Goal: Information Seeking & Learning: Learn about a topic

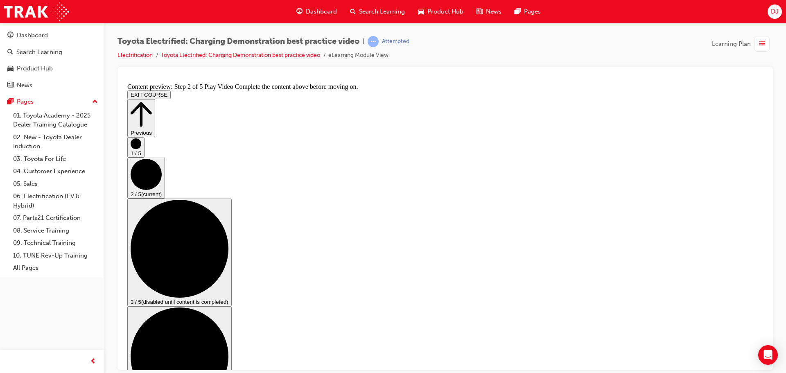
scroll to position [41, 0]
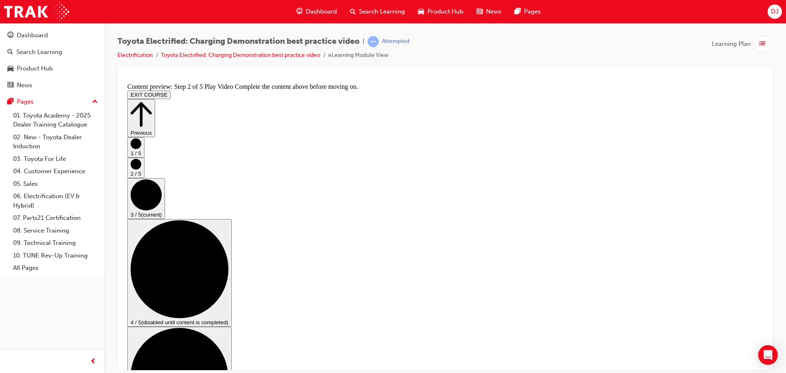
scroll to position [82, 0]
checkbox input "true"
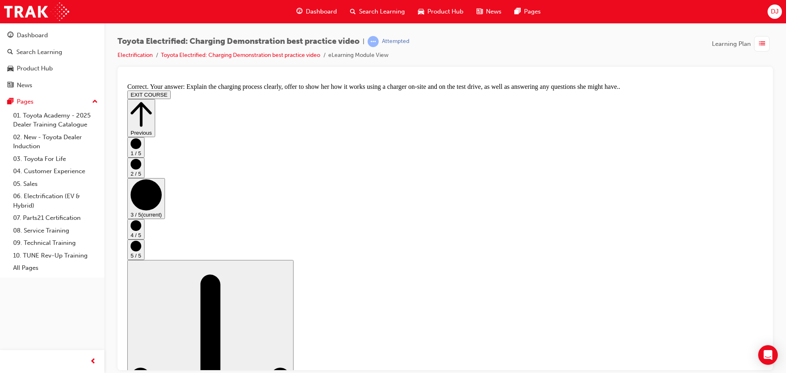
scroll to position [155, 0]
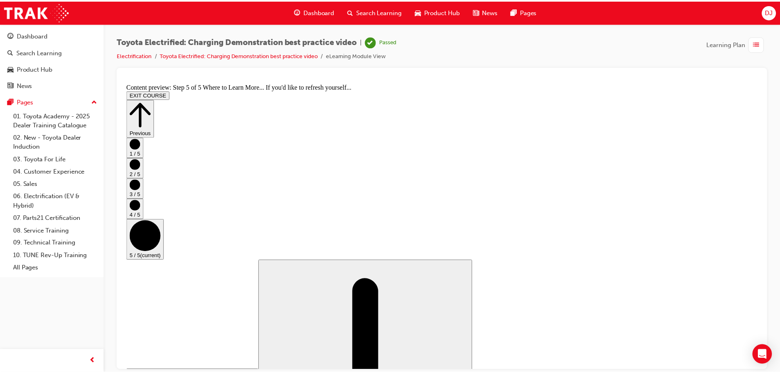
scroll to position [86, 0]
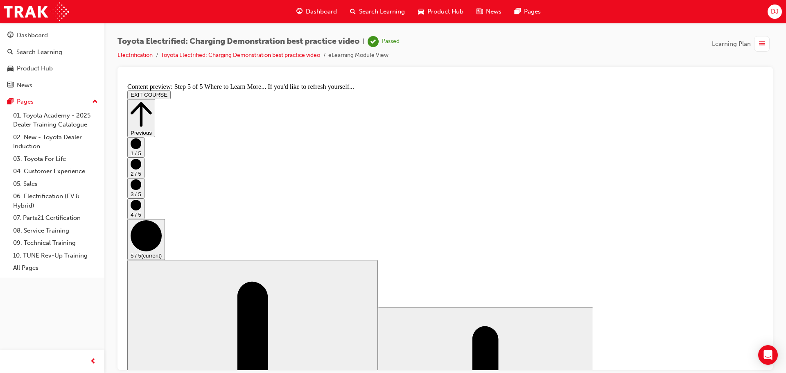
click at [171, 90] on button "EXIT COURSE" at bounding box center [148, 94] width 43 height 9
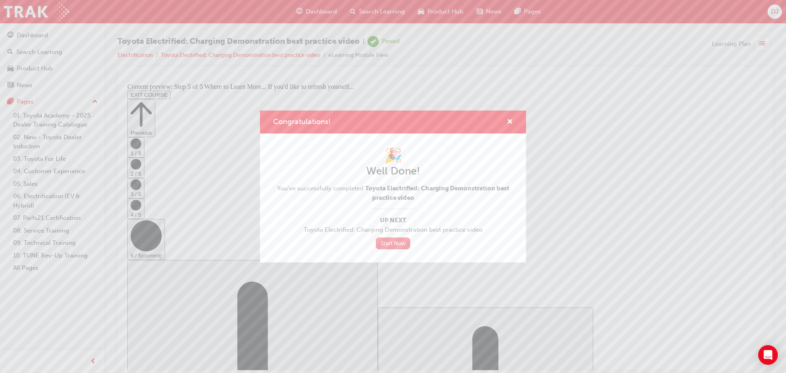
click at [387, 241] on link "Start Now" at bounding box center [393, 243] width 34 height 12
click at [397, 247] on div "🎉 Well Done! You've successfully completed Toyota Electrified: Charging Demonst…" at bounding box center [393, 197] width 266 height 129
click at [397, 246] on link "Start Now" at bounding box center [393, 243] width 34 height 12
click at [399, 244] on link "Start Now" at bounding box center [393, 243] width 34 height 12
click at [510, 122] on span "cross-icon" at bounding box center [510, 122] width 6 height 7
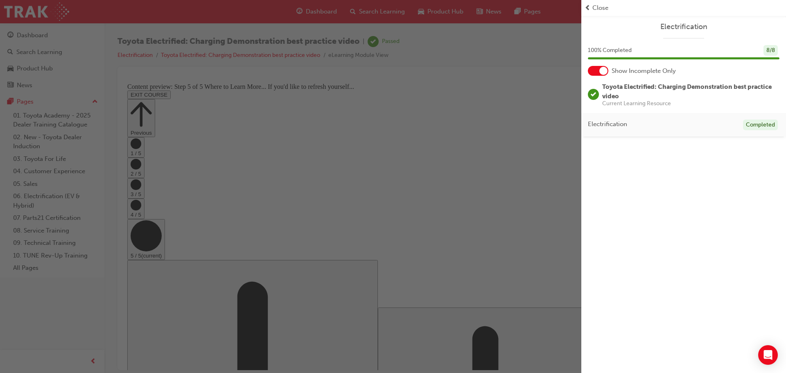
click at [590, 9] on span "prev-icon" at bounding box center [588, 7] width 6 height 9
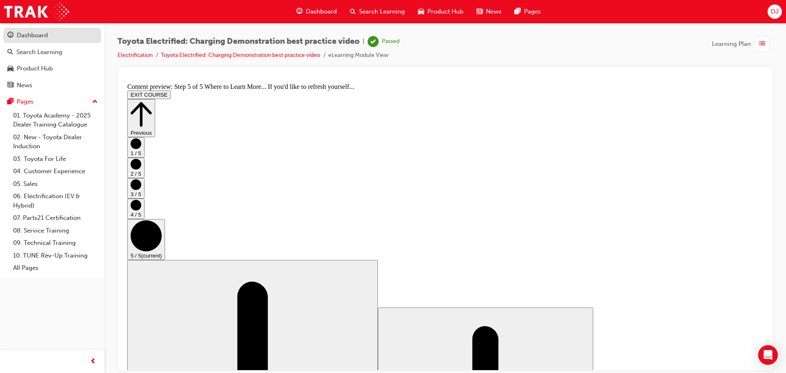
click at [44, 36] on div "Dashboard" at bounding box center [32, 35] width 31 height 9
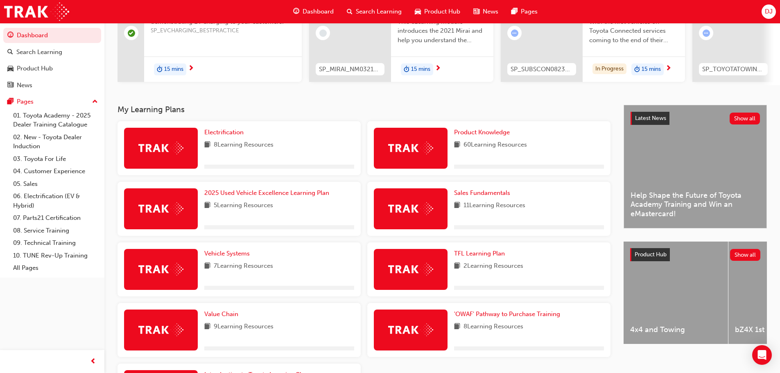
scroll to position [123, 0]
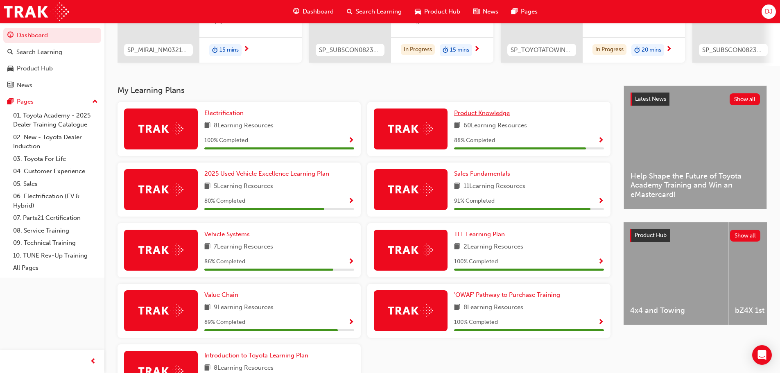
click at [509, 115] on span "Product Knowledge" at bounding box center [482, 112] width 56 height 7
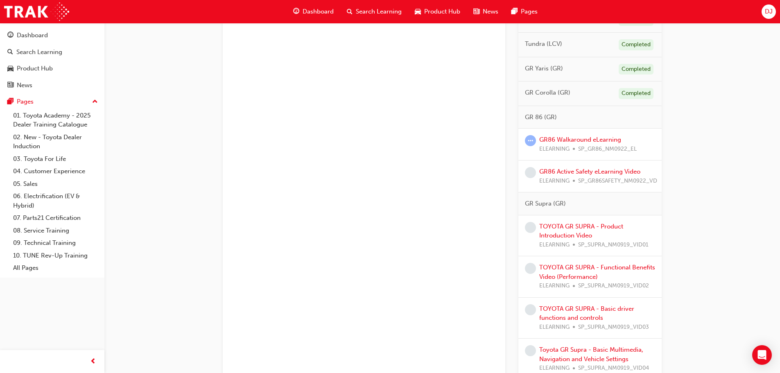
scroll to position [532, 0]
click at [561, 136] on link "GR86 Walkaround eLearning" at bounding box center [580, 137] width 82 height 7
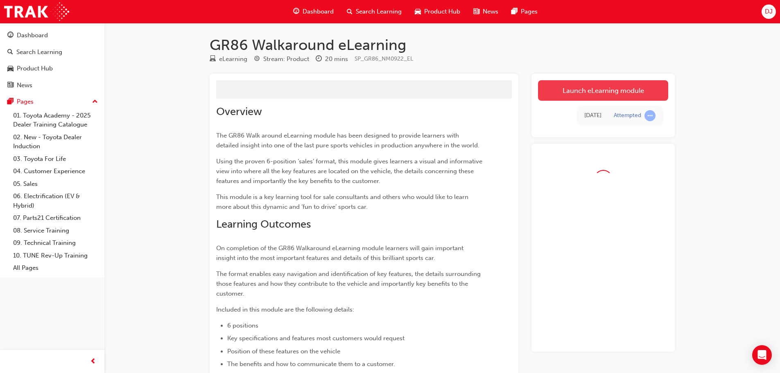
click at [583, 86] on link "Launch eLearning module" at bounding box center [603, 90] width 130 height 20
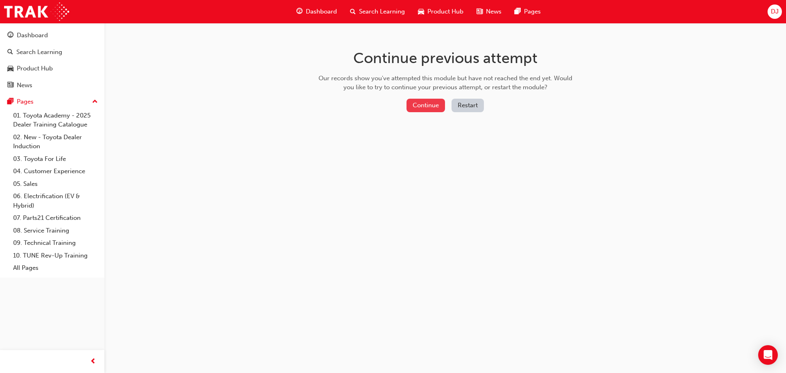
click at [412, 107] on button "Continue" at bounding box center [426, 106] width 38 height 14
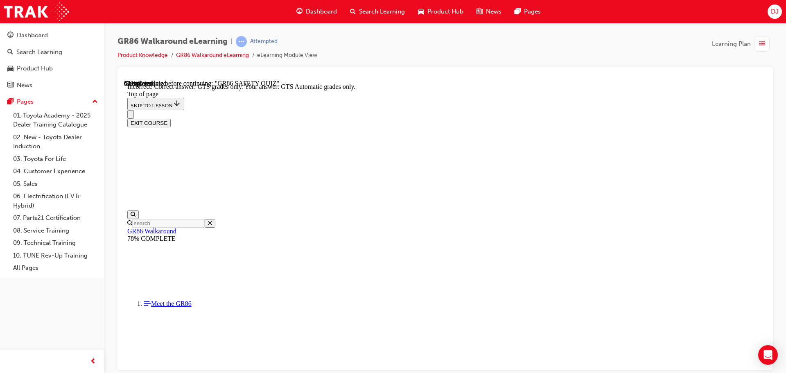
scroll to position [211, 0]
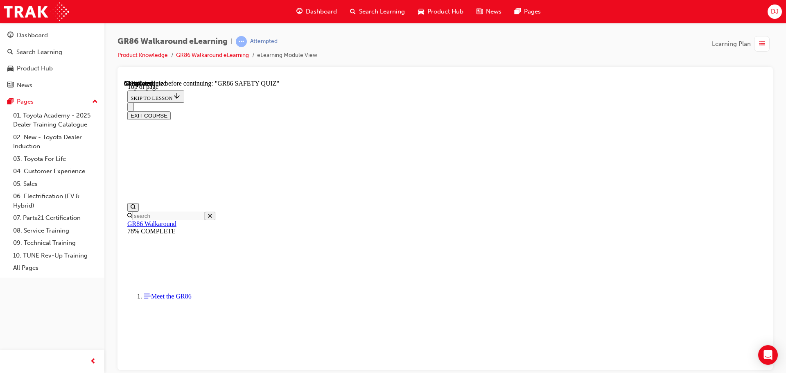
scroll to position [271, 0]
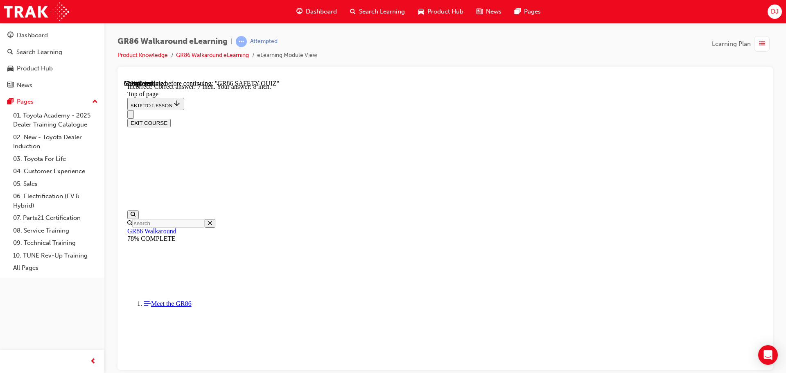
scroll to position [359, 0]
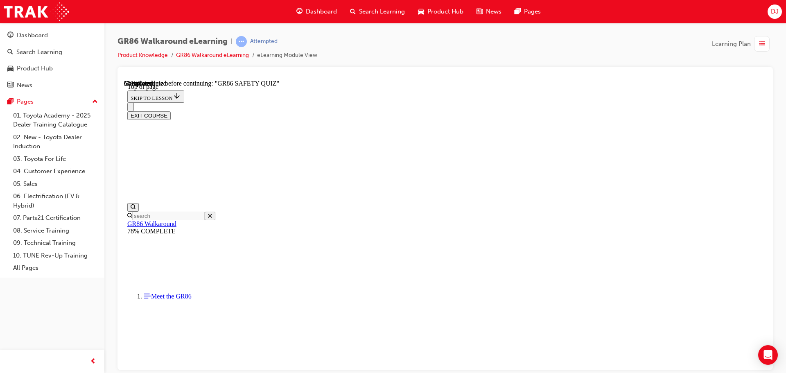
scroll to position [148, 0]
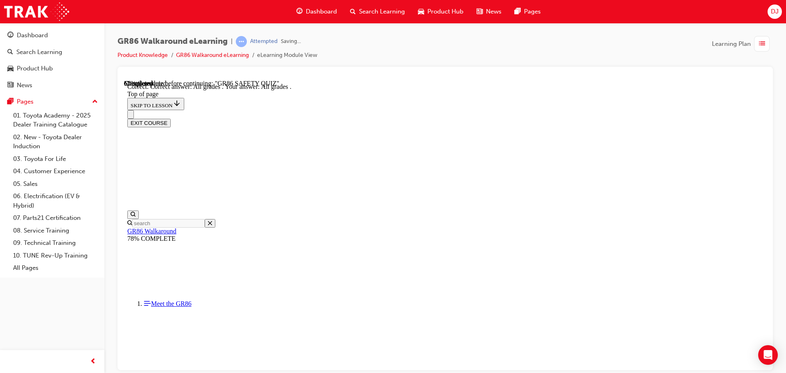
scroll to position [197, 0]
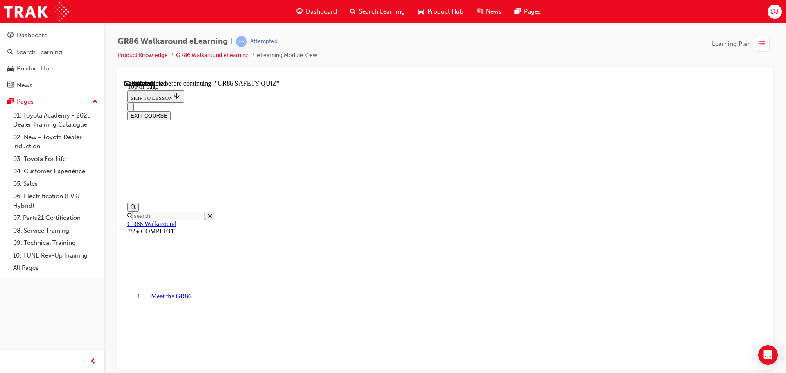
scroll to position [230, 0]
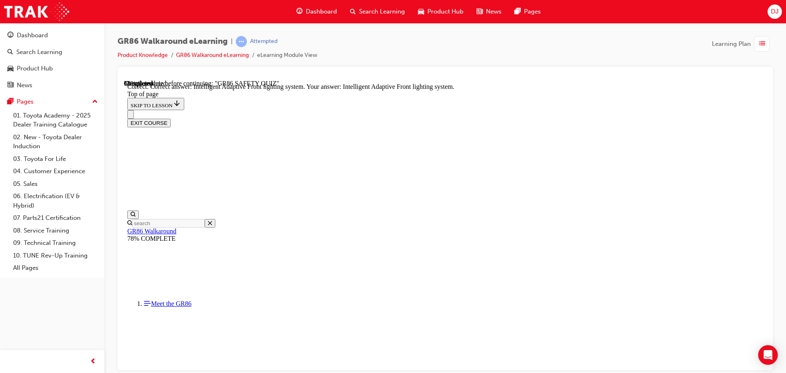
scroll to position [317, 0]
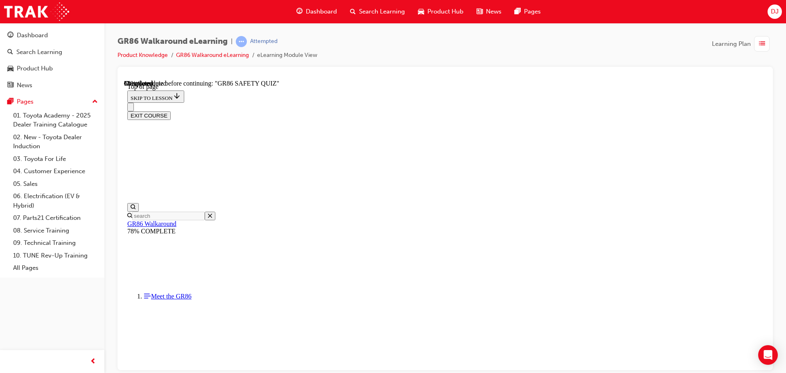
scroll to position [148, 0]
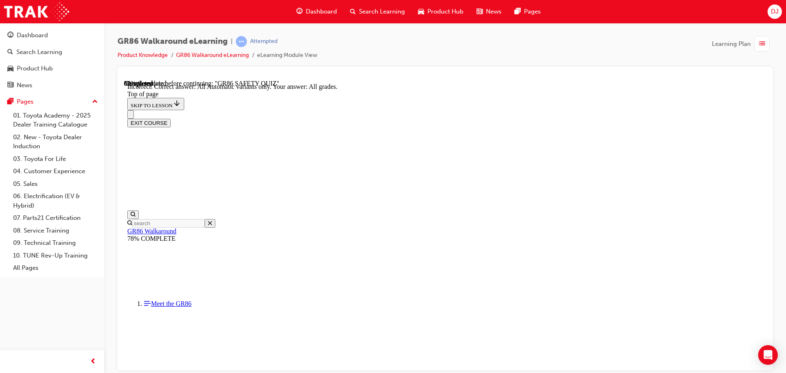
scroll to position [115, 0]
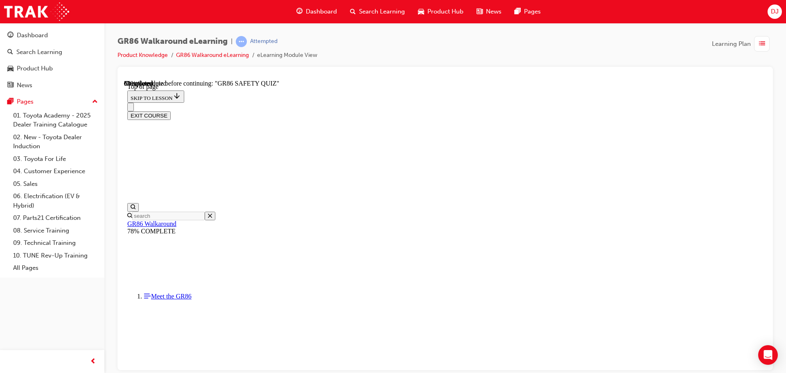
scroll to position [107, 0]
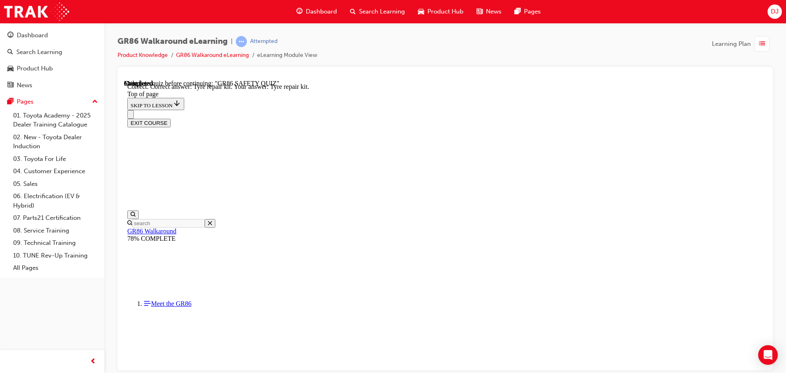
scroll to position [169, 0]
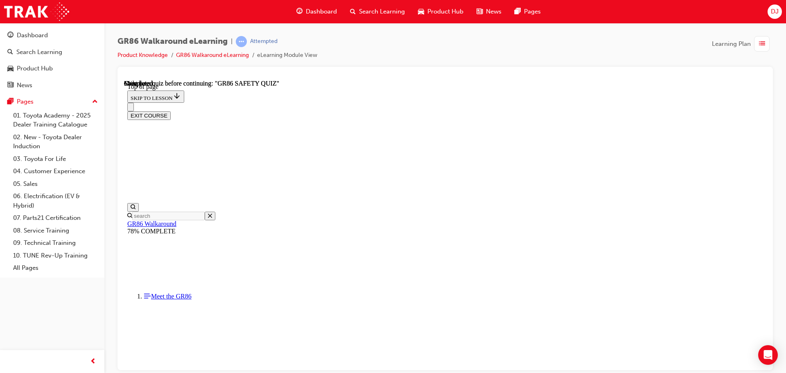
scroll to position [154, 0]
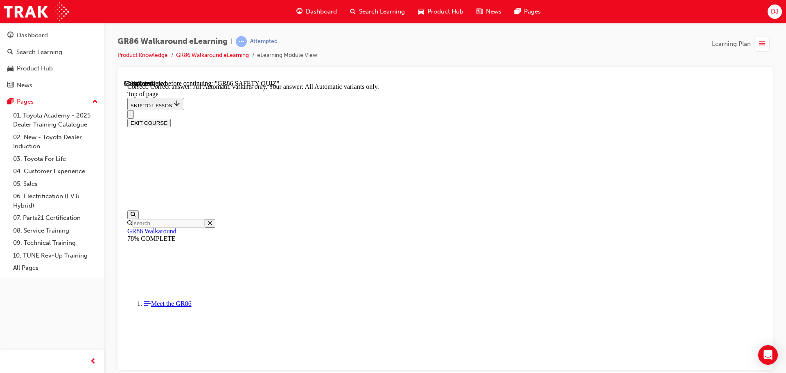
scroll to position [197, 0]
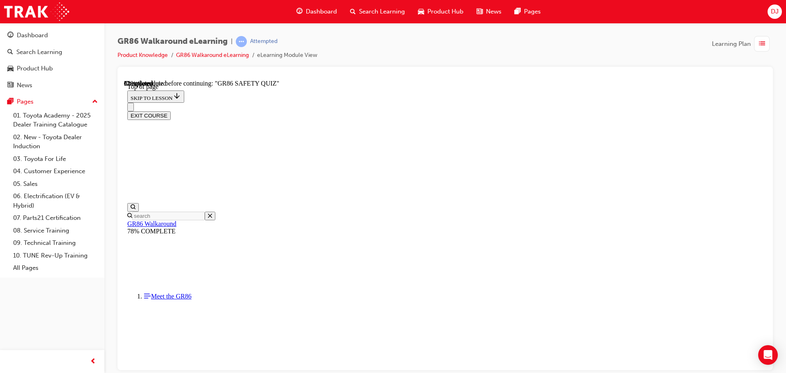
scroll to position [66, 0]
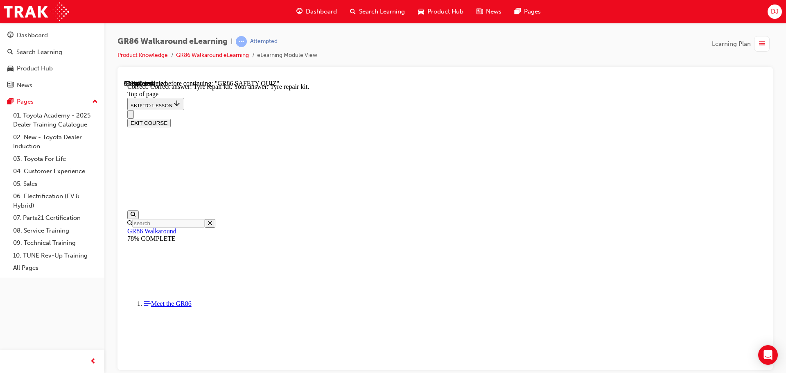
scroll to position [169, 0]
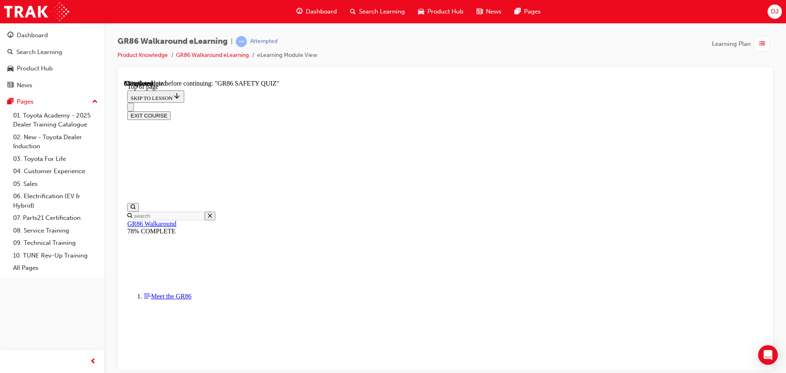
scroll to position [148, 0]
drag, startPoint x: 480, startPoint y: 367, endPoint x: 477, endPoint y: 361, distance: 6.2
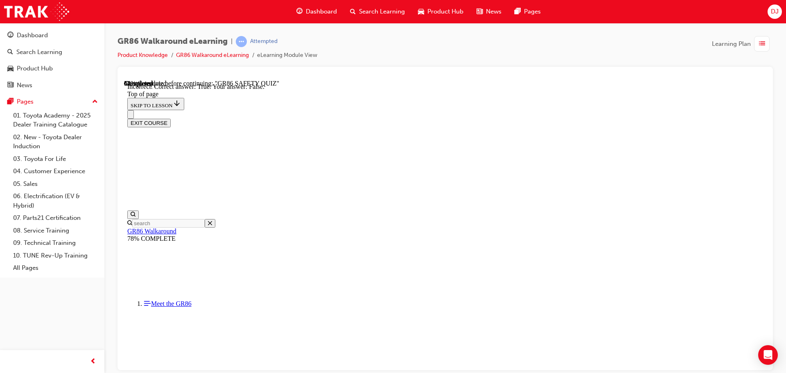
scroll to position [236, 0]
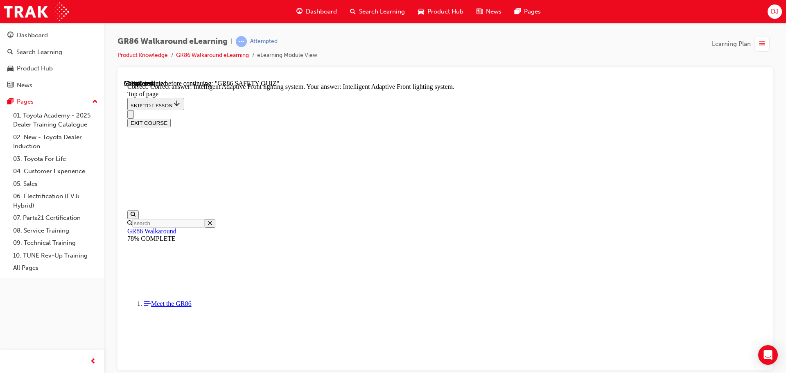
scroll to position [317, 0]
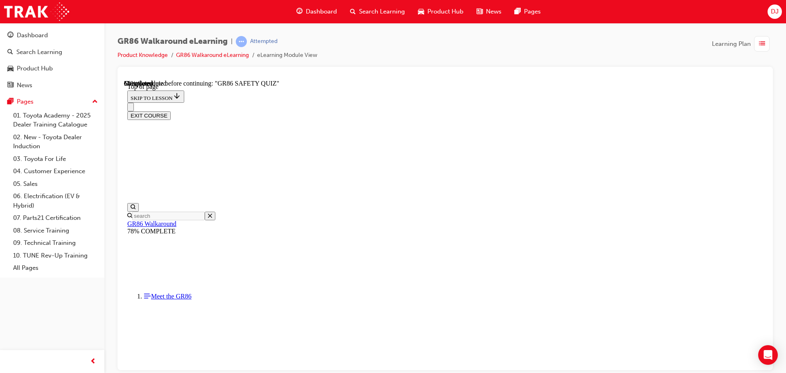
scroll to position [230, 0]
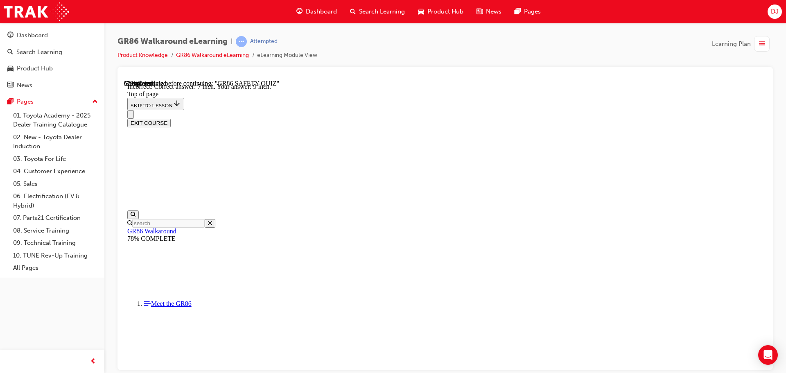
scroll to position [359, 0]
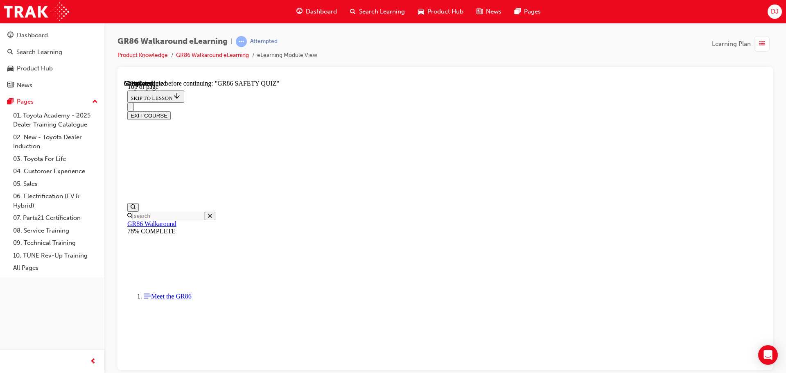
scroll to position [148, 0]
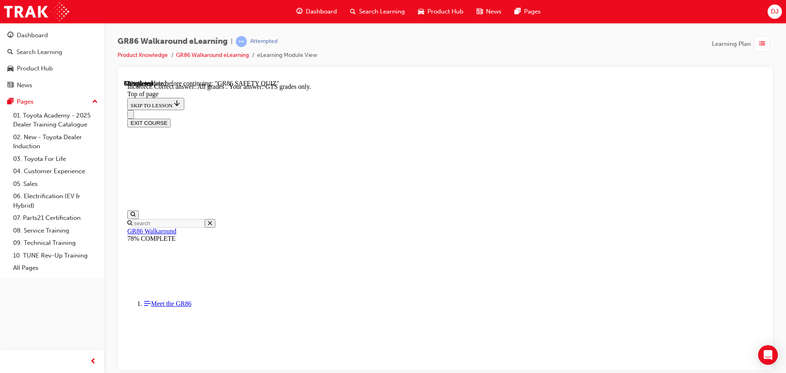
scroll to position [115, 0]
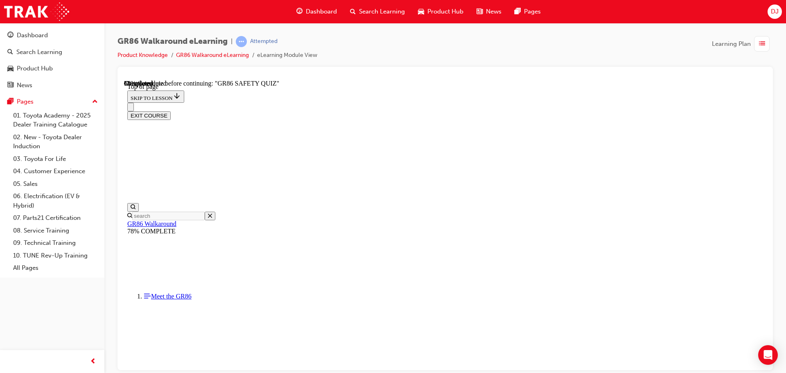
scroll to position [148, 0]
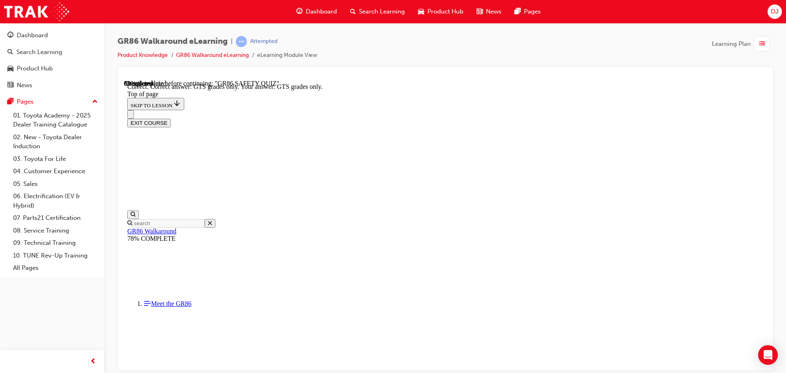
scroll to position [211, 0]
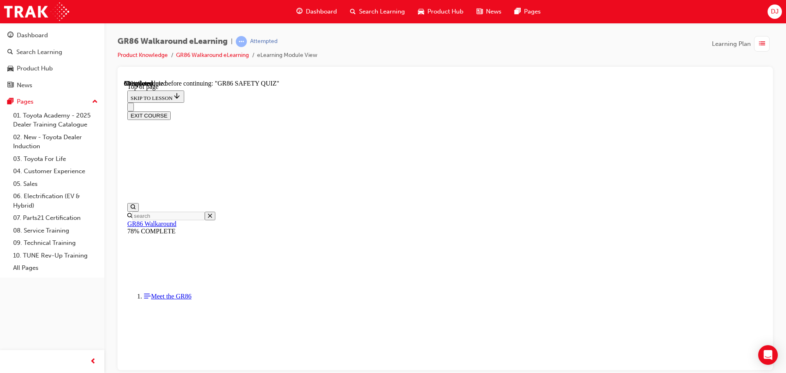
scroll to position [271, 0]
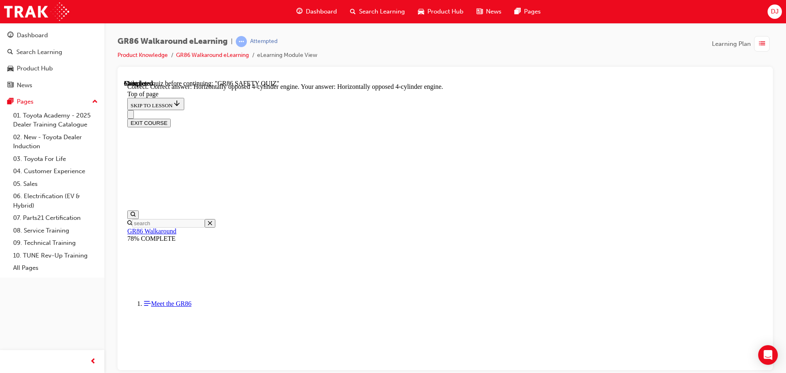
scroll to position [373, 0]
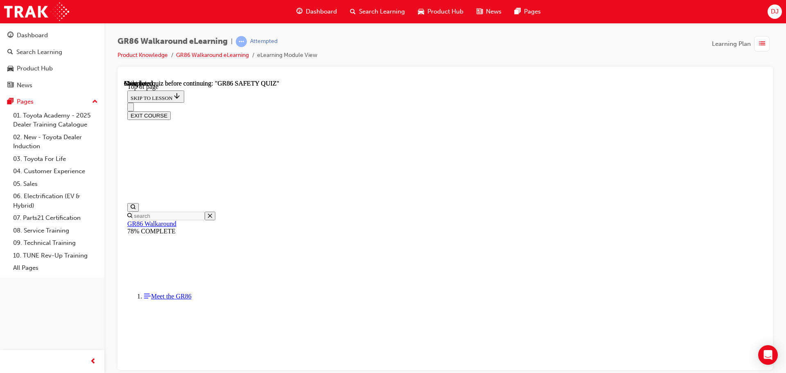
scroll to position [0, 0]
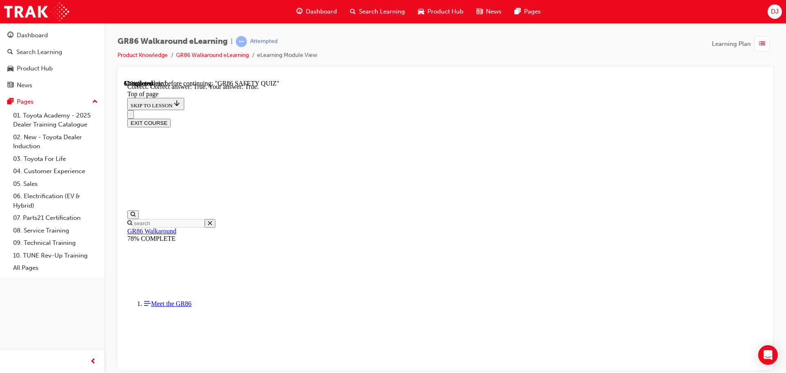
scroll to position [236, 0]
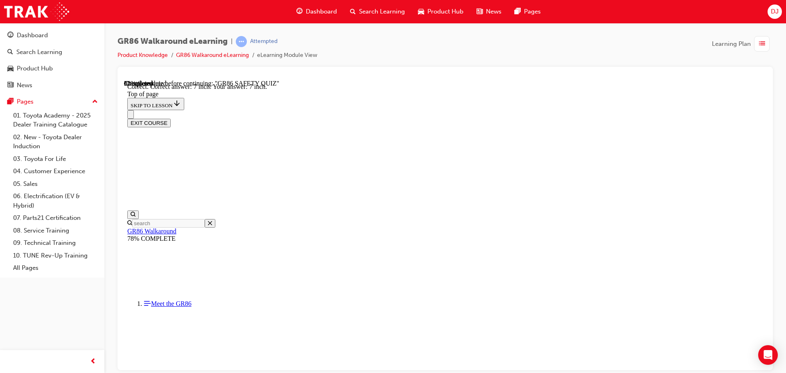
scroll to position [359, 0]
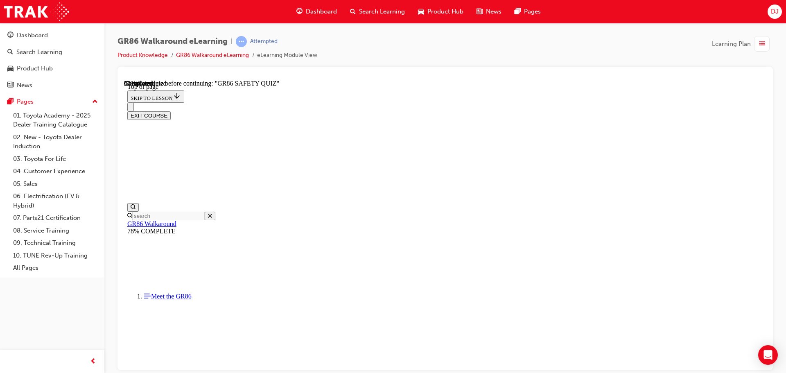
scroll to position [107, 0]
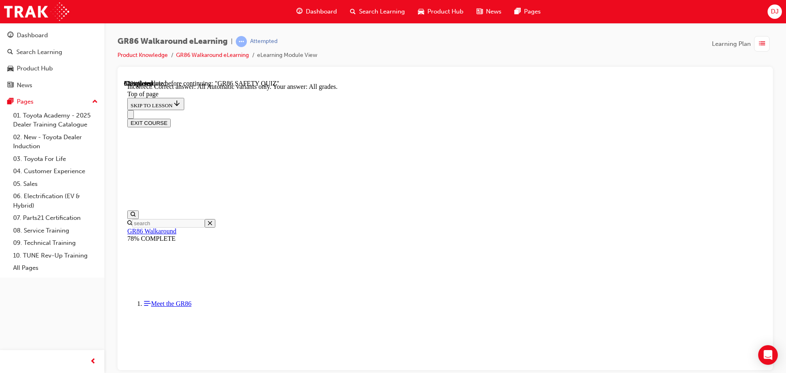
scroll to position [115, 0]
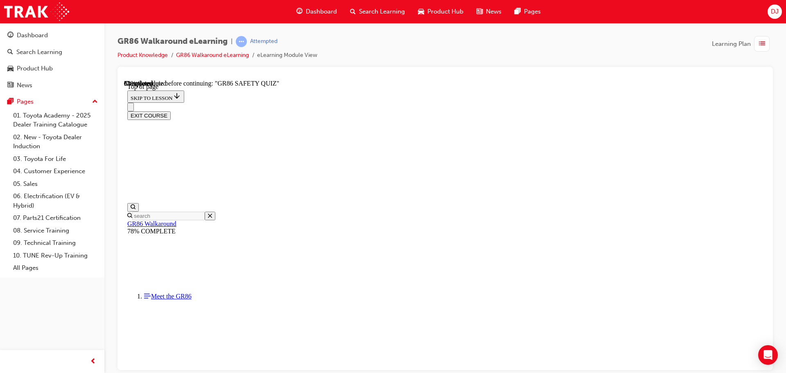
scroll to position [107, 0]
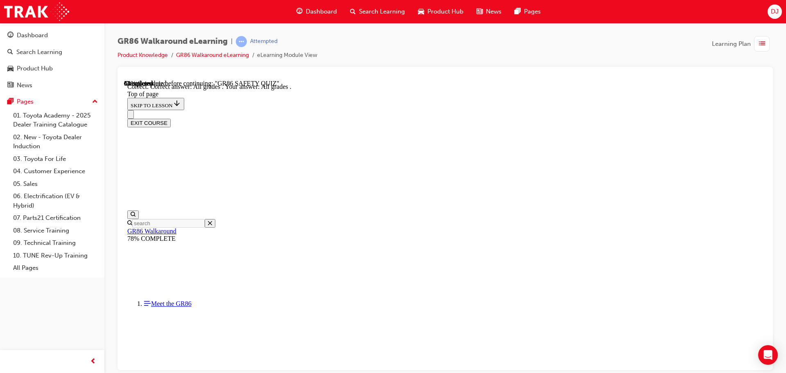
scroll to position [197, 0]
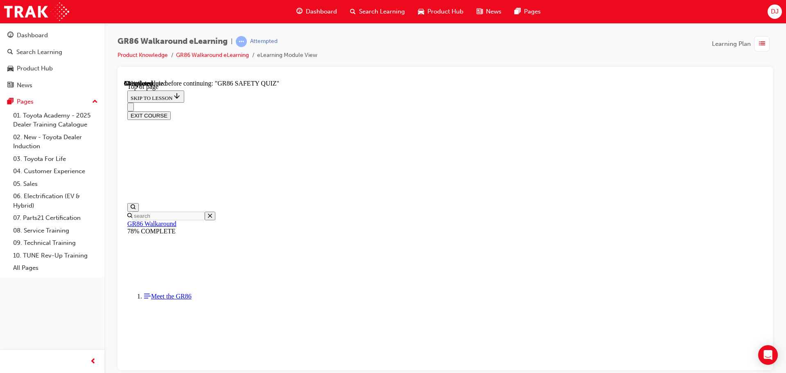
scroll to position [189, 0]
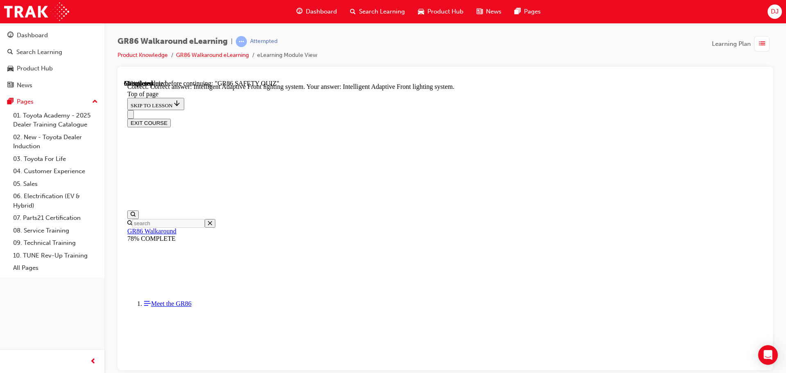
scroll to position [317, 0]
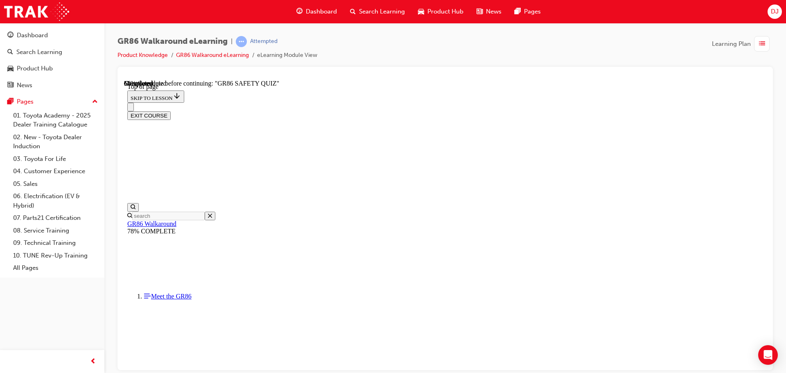
scroll to position [107, 0]
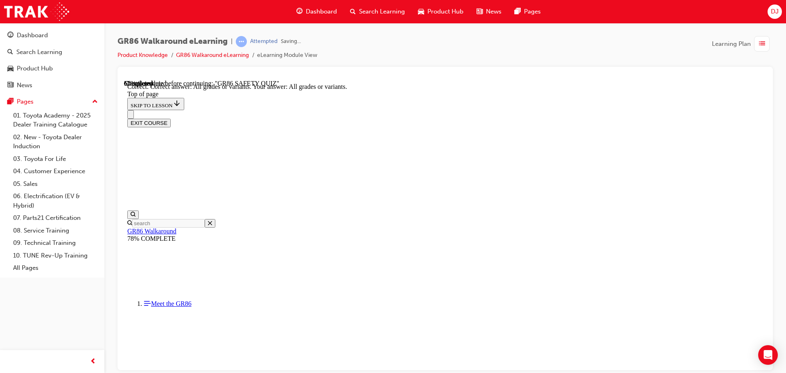
scroll to position [169, 0]
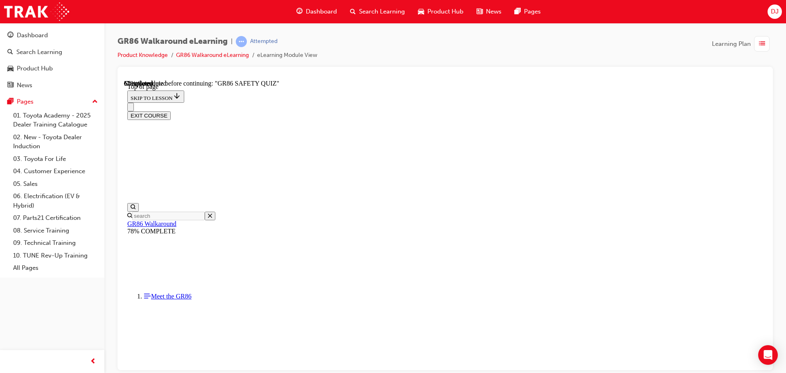
scroll to position [107, 0]
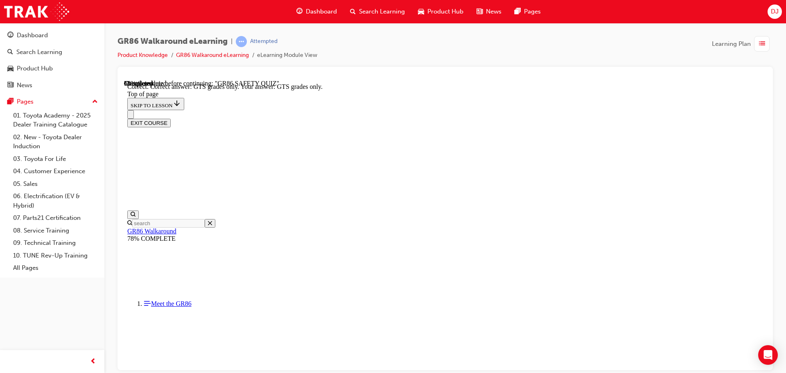
scroll to position [211, 0]
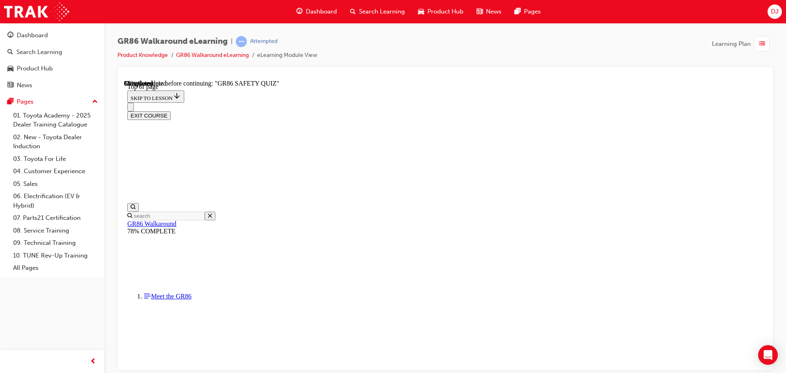
scroll to position [107, 0]
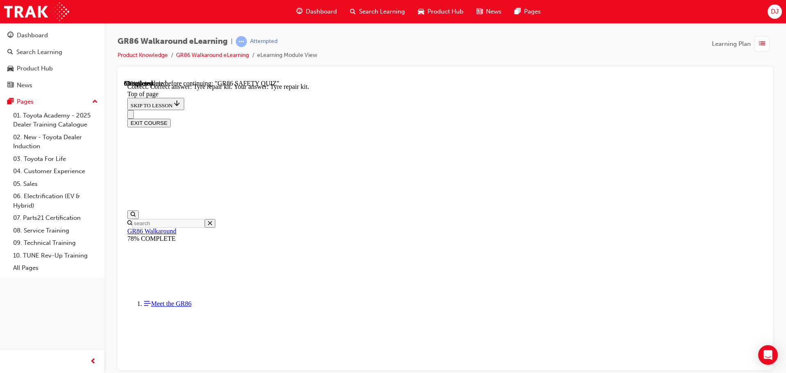
scroll to position [169, 0]
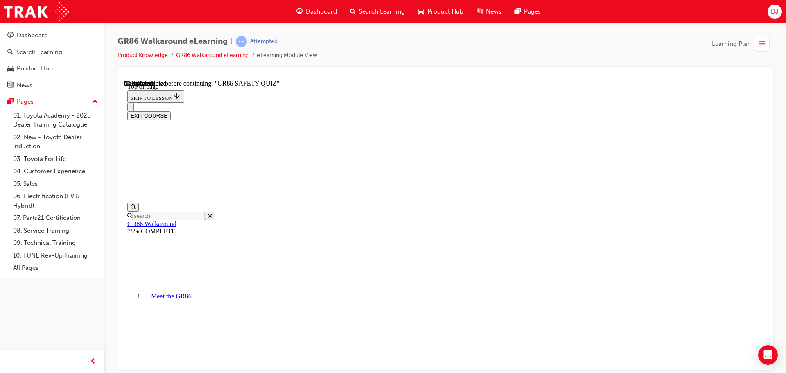
scroll to position [271, 0]
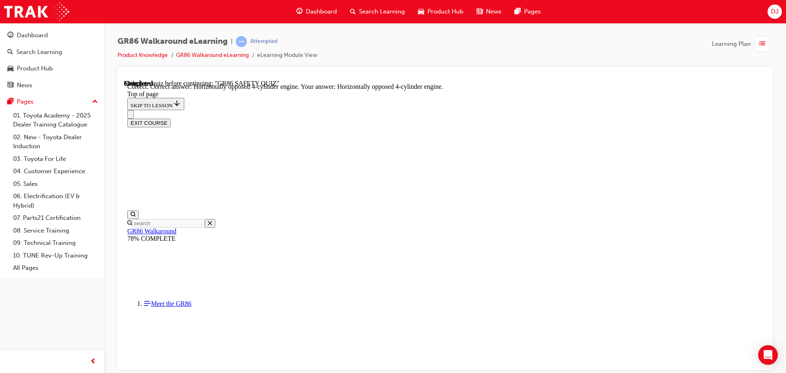
scroll to position [373, 0]
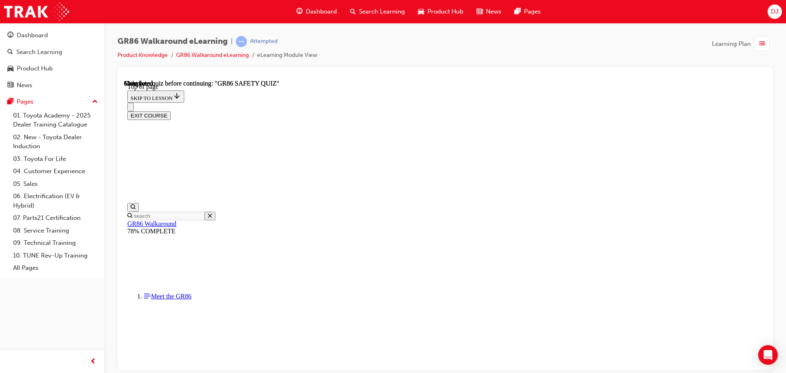
scroll to position [154, 0]
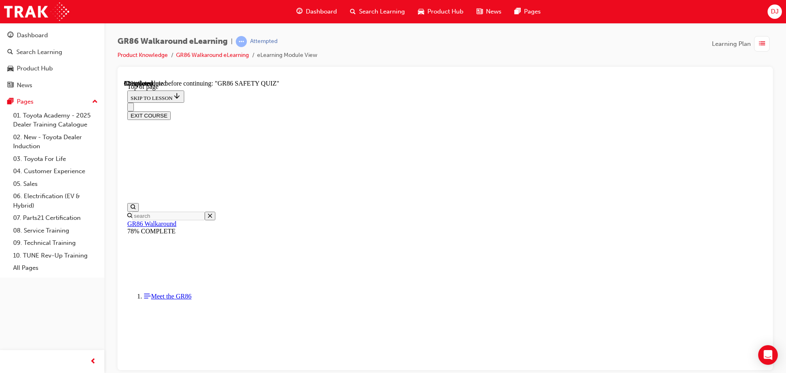
scroll to position [148, 0]
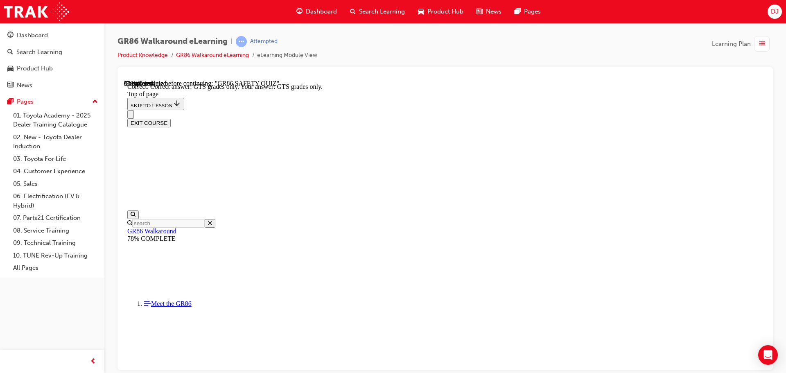
scroll to position [211, 0]
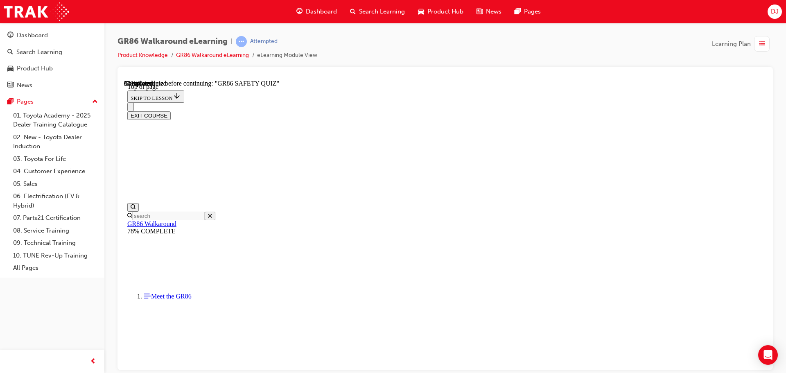
scroll to position [107, 0]
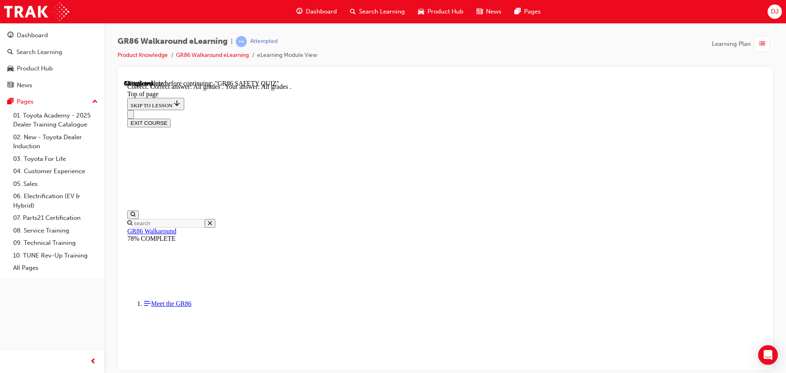
scroll to position [197, 0]
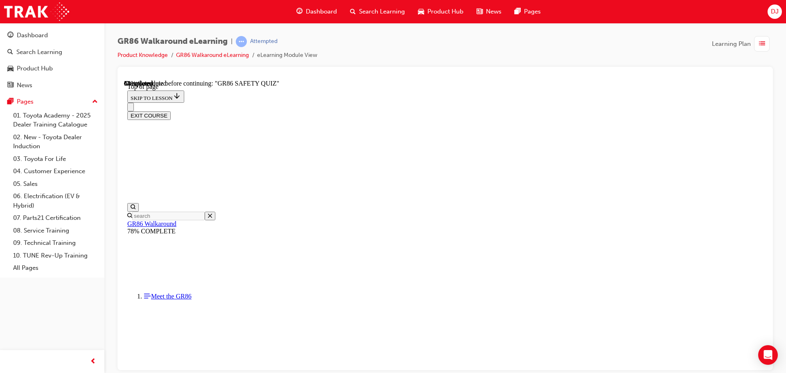
scroll to position [107, 0]
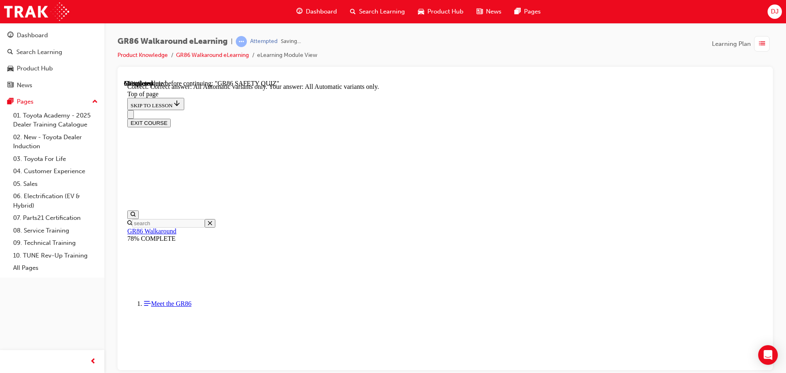
scroll to position [197, 0]
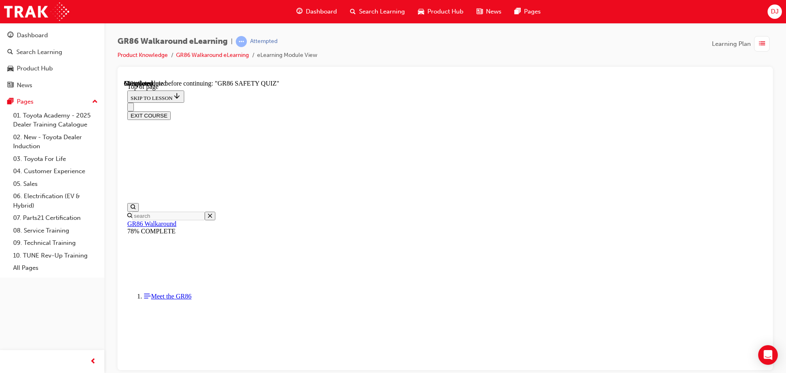
scroll to position [107, 0]
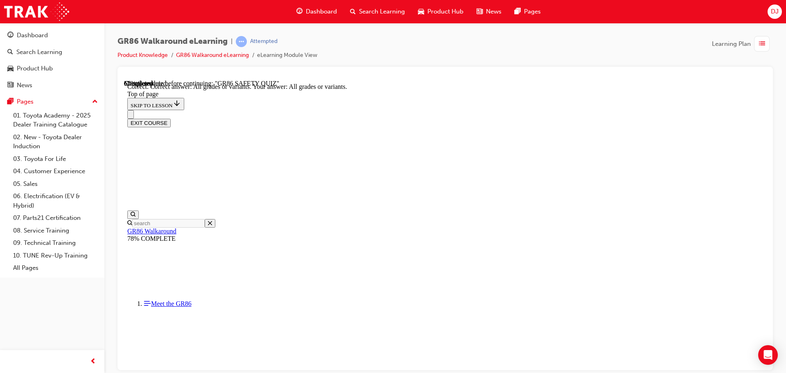
scroll to position [169, 0]
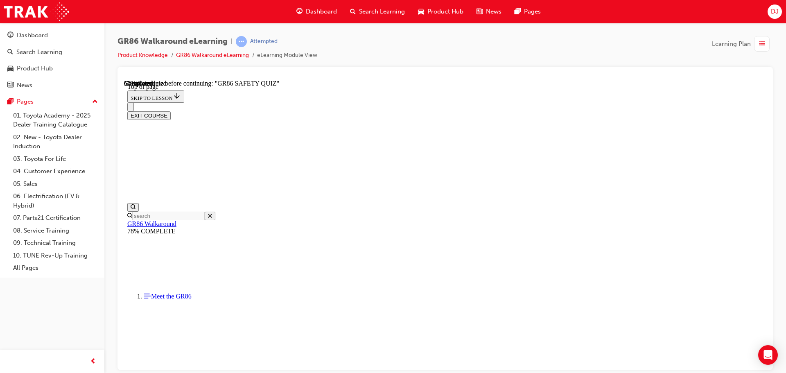
scroll to position [148, 0]
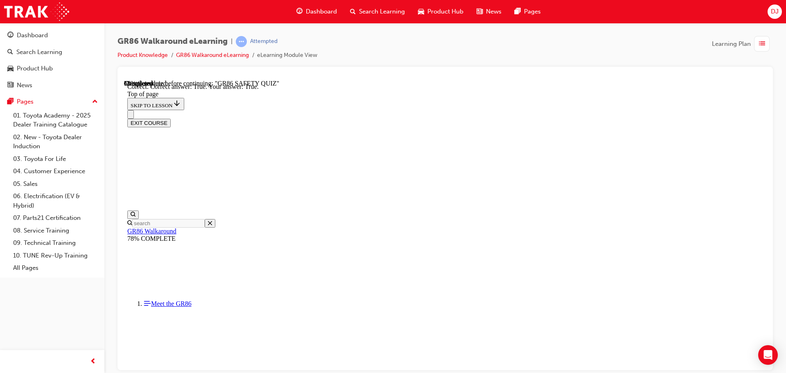
scroll to position [236, 0]
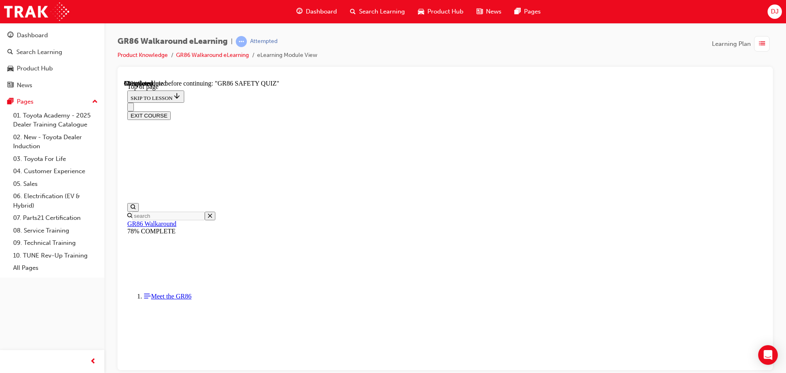
scroll to position [107, 0]
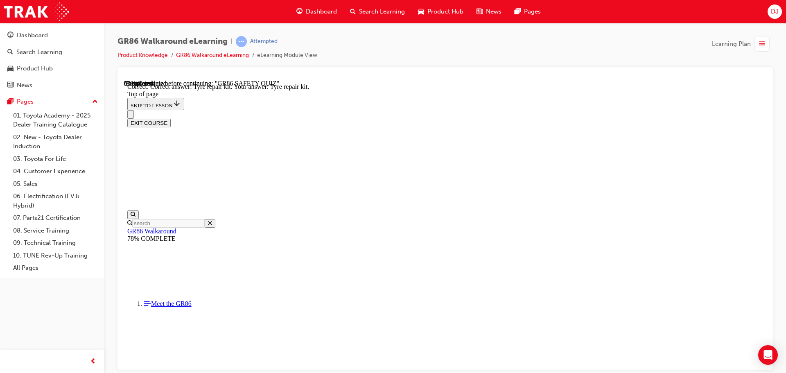
scroll to position [169, 0]
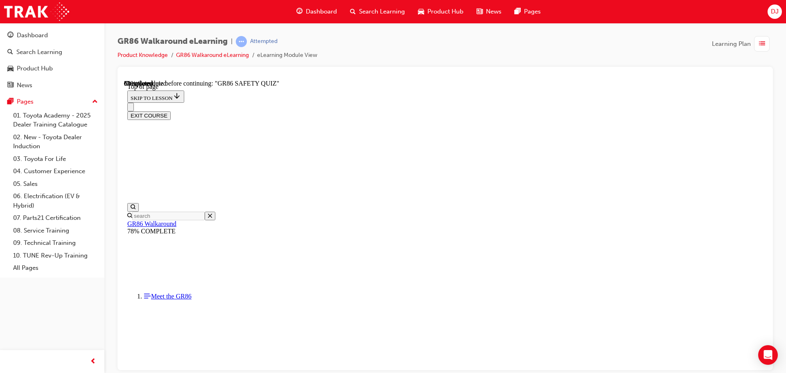
scroll to position [230, 0]
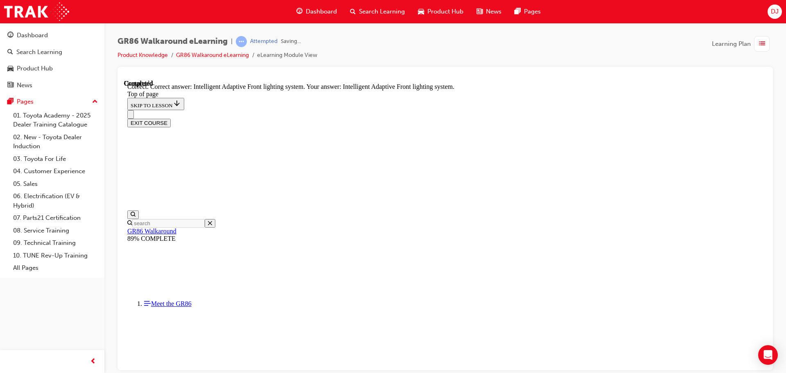
scroll to position [317, 0]
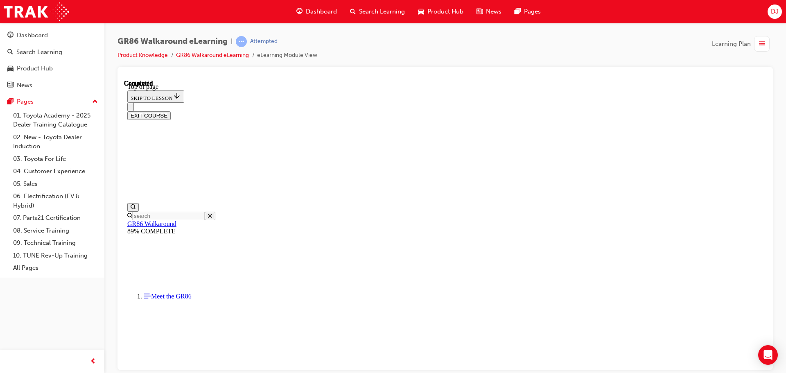
scroll to position [154, 0]
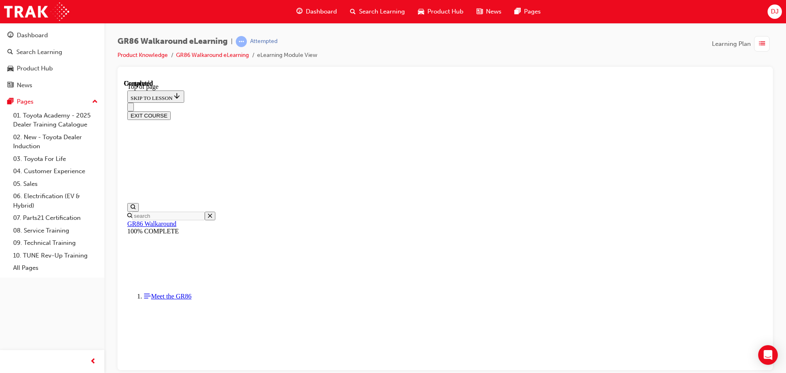
scroll to position [147, 0]
click at [171, 111] on button "EXIT COURSE" at bounding box center [148, 115] width 43 height 9
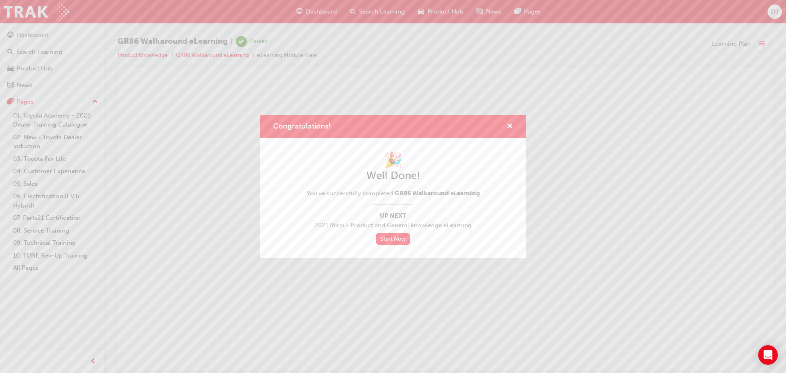
scroll to position [0, 0]
click at [392, 240] on link "Start Now" at bounding box center [393, 239] width 34 height 12
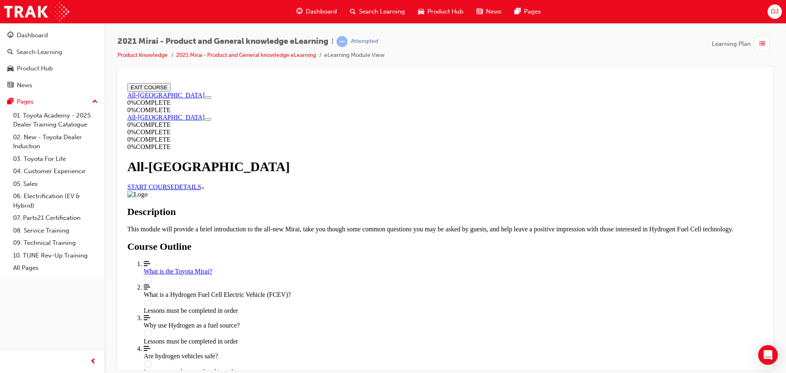
scroll to position [256, 0]
click at [413, 267] on div "What is the Toyota Mirai?" at bounding box center [453, 270] width 619 height 7
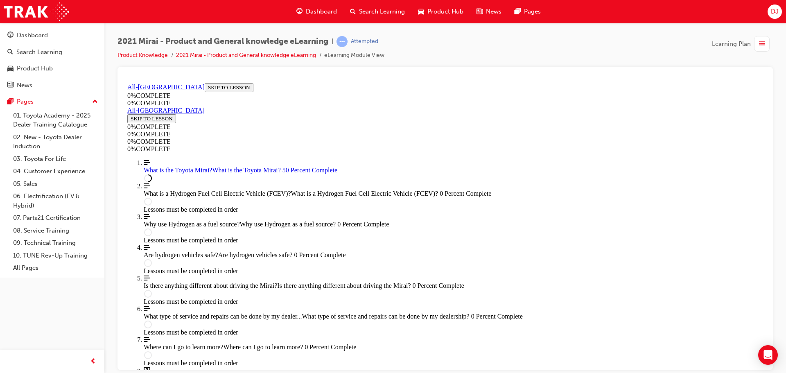
scroll to position [284, 0]
